Goal: Task Accomplishment & Management: Manage account settings

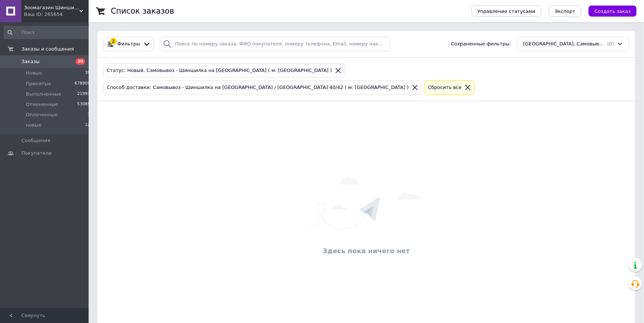
click at [566, 127] on div "Здесь пока ничего нет" at bounding box center [367, 218] width 538 height 218
click at [219, 43] on input "search" at bounding box center [275, 44] width 231 height 14
paste input "677184463"
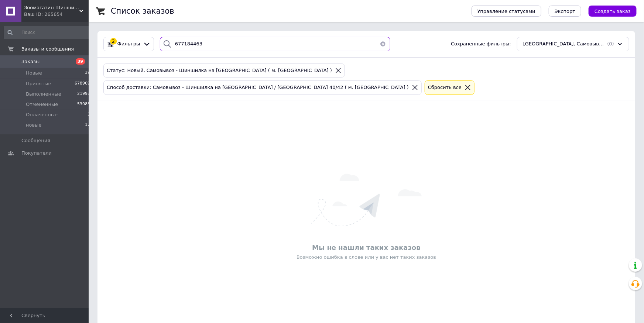
type input "677184463"
click at [336, 70] on icon at bounding box center [338, 70] width 5 height 5
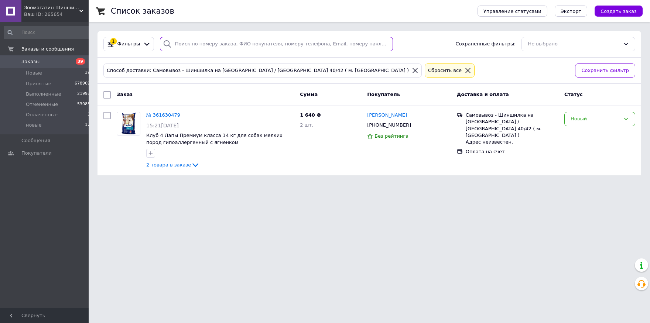
click at [219, 47] on input "search" at bounding box center [276, 44] width 233 height 14
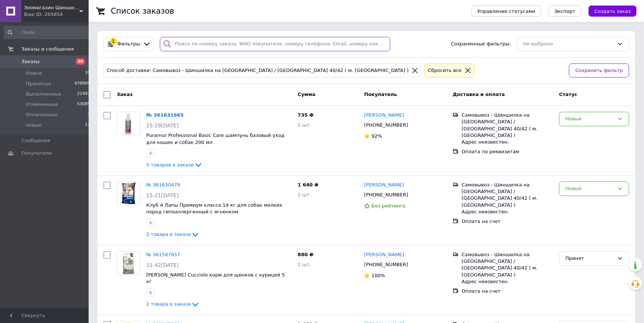
paste input "677184463"
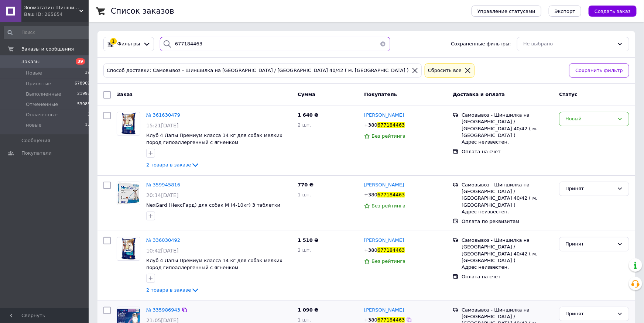
type input "677184463"
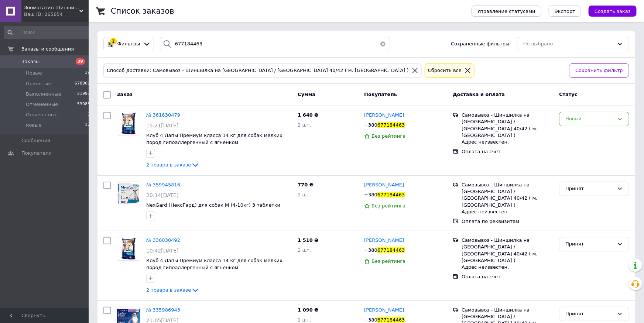
click at [538, 51] on div "1 Фильтры 677184463 Сохраненные фильтры: Не выбрано" at bounding box center [367, 44] width 538 height 27
click at [379, 45] on button "button" at bounding box center [383, 44] width 15 height 14
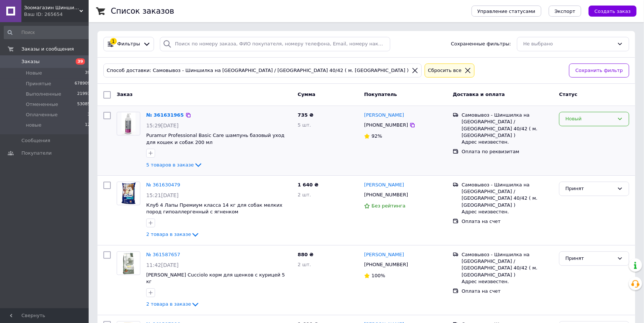
click at [577, 120] on div "Новый" at bounding box center [590, 119] width 49 height 8
click at [577, 133] on li "Принят" at bounding box center [594, 135] width 69 height 14
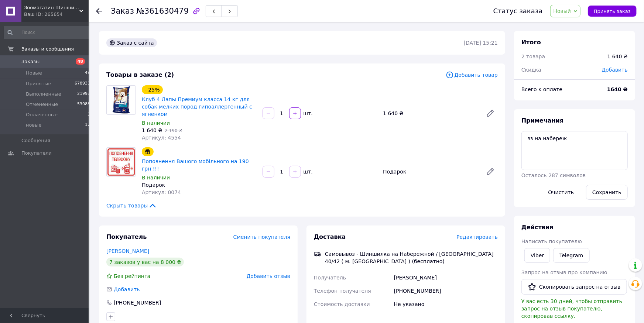
drag, startPoint x: 563, startPoint y: 13, endPoint x: 567, endPoint y: 15, distance: 4.3
click at [563, 13] on span "Новый" at bounding box center [563, 11] width 18 height 6
click at [572, 23] on li "Принят" at bounding box center [570, 25] width 39 height 11
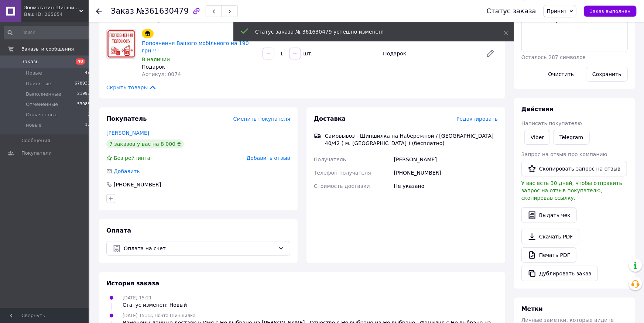
scroll to position [122, 0]
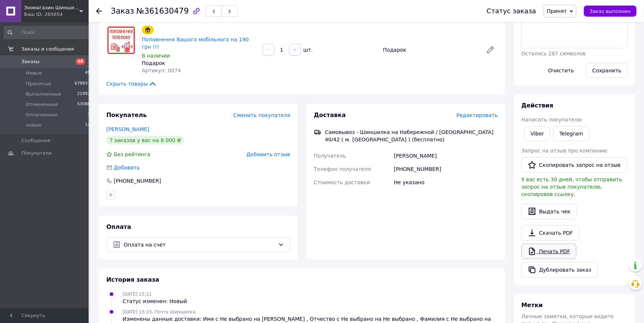
click at [555, 244] on link "Печать PDF" at bounding box center [549, 252] width 55 height 16
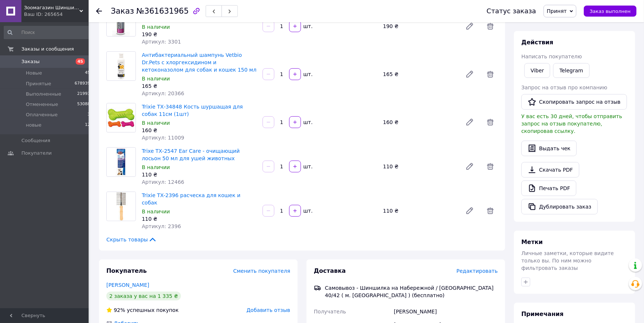
scroll to position [81, 0]
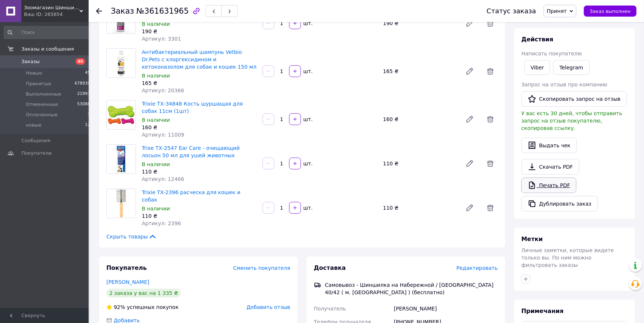
click at [556, 179] on link "Печать PDF" at bounding box center [549, 186] width 55 height 16
